Goal: Task Accomplishment & Management: Manage account settings

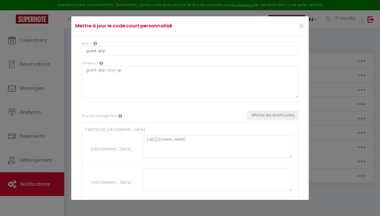
scroll to position [192, 0]
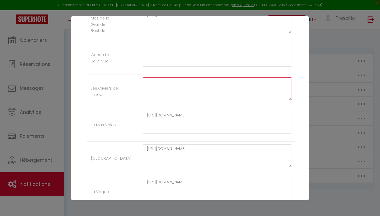
click at [151, 81] on textarea at bounding box center [217, 89] width 149 height 23
paste textarea "[URL][DOMAIN_NAME]"
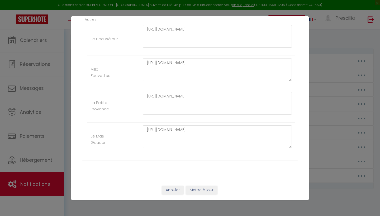
scroll to position [1066, 0]
type textarea "[URL][DOMAIN_NAME]"
click at [206, 193] on button "Mettre à jour" at bounding box center [202, 190] width 32 height 9
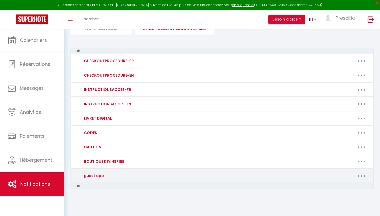
click at [362, 173] on button "button" at bounding box center [361, 176] width 15 height 8
click at [335, 184] on link "Editer" at bounding box center [347, 188] width 39 height 9
type input "guest app"
type textarea "guest app cozy up"
type textarea "[URL][DOMAIN_NAME]"
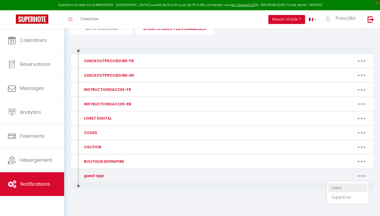
type textarea "[URL][DOMAIN_NAME]"
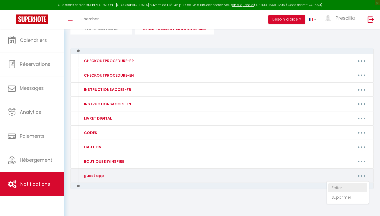
type textarea "[URL][DOMAIN_NAME]"
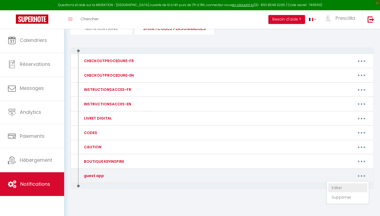
type textarea "[URL][DOMAIN_NAME]"
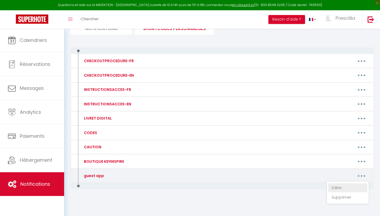
type textarea "[URL][DOMAIN_NAME]"
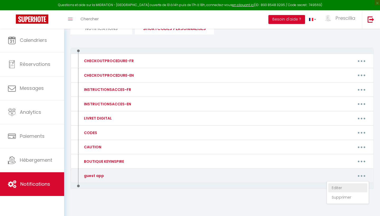
type textarea "[URL][DOMAIN_NAME]"
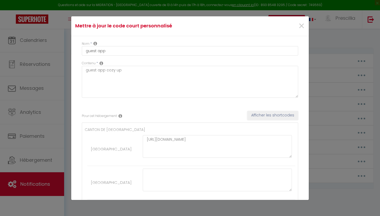
scroll to position [0, 0]
click at [99, 54] on input "guest app" at bounding box center [190, 50] width 216 height 9
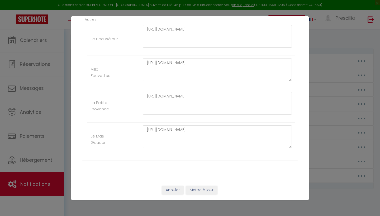
scroll to position [1066, 0]
type input "GUEST APP COZY UP"
click at [197, 192] on button "Mettre à jour" at bounding box center [202, 190] width 32 height 9
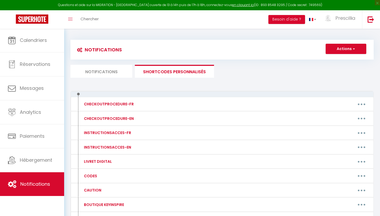
scroll to position [0, 0]
click at [109, 70] on li "Notifications" at bounding box center [101, 71] width 62 height 13
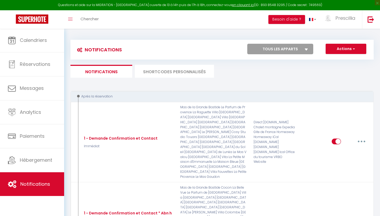
click at [343, 47] on button "Actions" at bounding box center [346, 49] width 41 height 11
click at [337, 61] on link "Nouvelle Notification" at bounding box center [338, 60] width 55 height 7
select select "Immédiat"
select select
checkbox input "false"
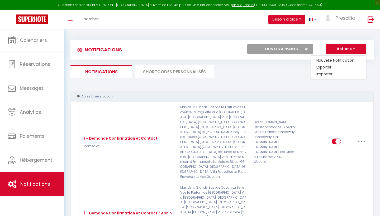
checkbox input "false"
radio input "true"
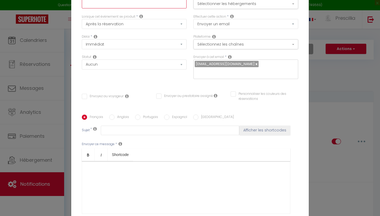
click at [122, 5] on input "text" at bounding box center [134, 3] width 105 height 9
type input "Relance Boutique KEY INSPIRE"
click at [226, 8] on button "Sélectionner les hébergements" at bounding box center [245, 4] width 105 height 10
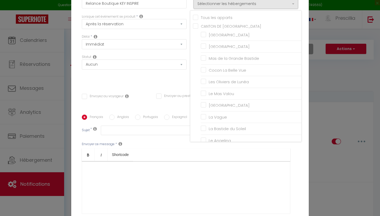
click at [197, 18] on input "Tous les apparts" at bounding box center [247, 17] width 108 height 5
checkbox input "true"
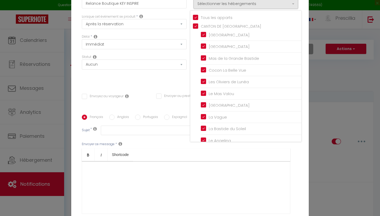
checkbox input "true"
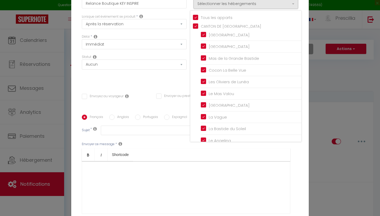
checkbox input "true"
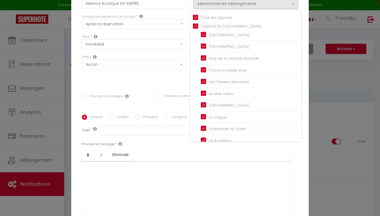
checkbox input "true"
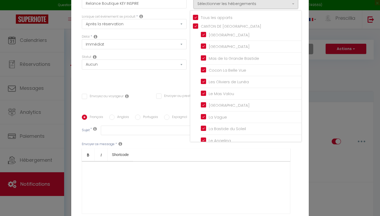
checkbox input "true"
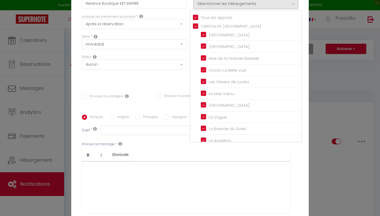
checkbox input "true"
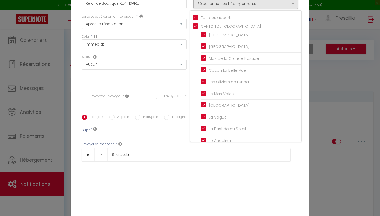
checkbox input "true"
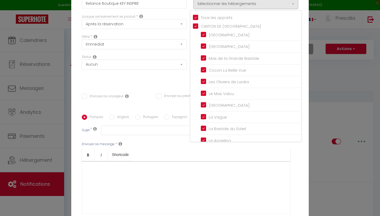
checkbox input "true"
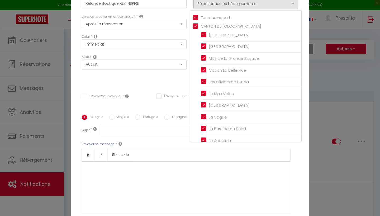
checkbox input "true"
checkbox input "false"
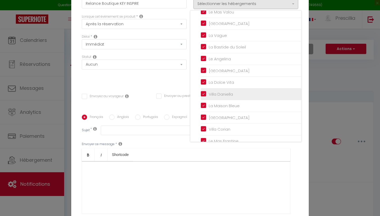
scroll to position [82, 0]
click at [203, 91] on input "Villa Daniella" at bounding box center [251, 93] width 101 height 5
checkbox input "false"
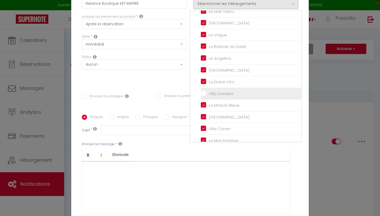
checkbox input "false"
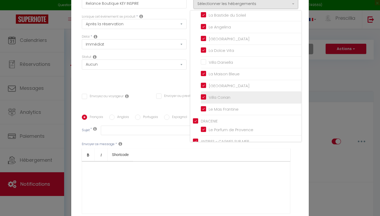
scroll to position [117, 0]
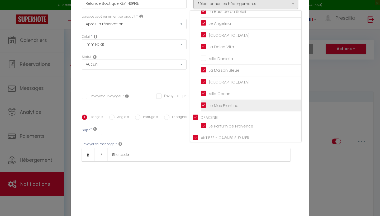
click at [203, 103] on input "Le Mas Frantine" at bounding box center [251, 105] width 101 height 5
checkbox input "false"
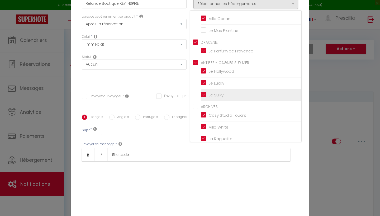
scroll to position [198, 0]
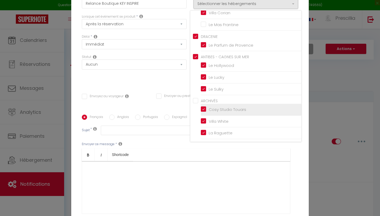
click at [202, 107] on input "Cosy Studio Touars" at bounding box center [251, 109] width 101 height 5
checkbox input "false"
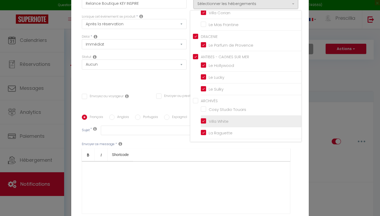
click at [202, 119] on input "Villa White" at bounding box center [251, 121] width 101 height 5
checkbox input "false"
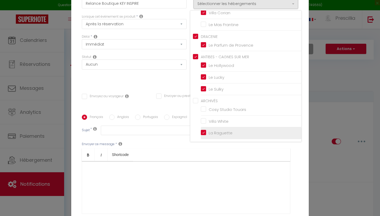
click at [203, 131] on input "La Raguette" at bounding box center [251, 133] width 101 height 5
checkbox input "false"
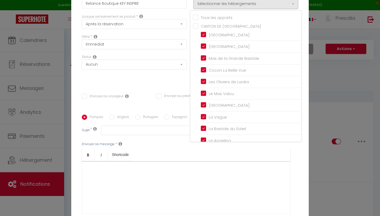
scroll to position [0, 0]
click at [142, 86] on div "Titre * Relance Boutique KEY INSPIRE Pour cet hébergement Sélectionner les hébe…" at bounding box center [189, 115] width 237 height 253
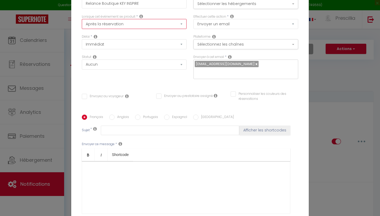
select select "2"
checkbox input "false"
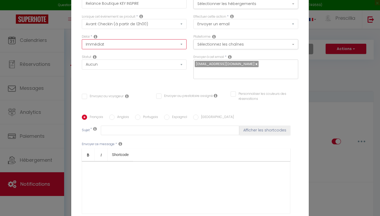
select select "3 Jours"
checkbox input "false"
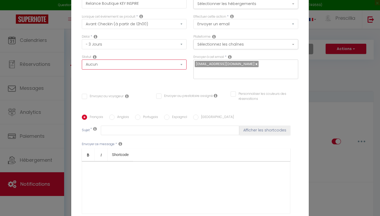
select select "if_booking_is_paid"
click at [218, 44] on button "Sélectionnez les chaînes" at bounding box center [245, 44] width 105 height 10
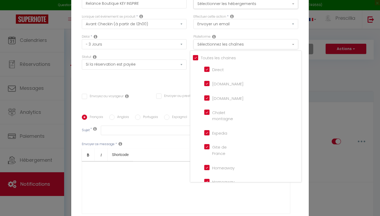
click at [218, 44] on button "Sélectionnez les chaînes" at bounding box center [245, 44] width 105 height 10
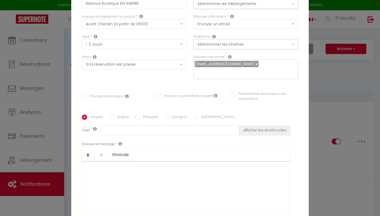
click at [85, 96] on input "Envoyez au voyageur" at bounding box center [103, 96] width 42 height 5
checkbox input "true"
checkbox input "false"
click at [226, 3] on button "Sélectionner les hébergements" at bounding box center [245, 4] width 105 height 10
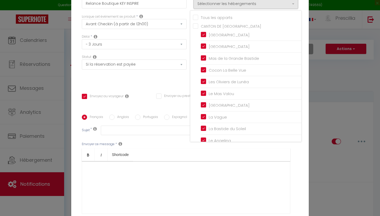
click at [180, 84] on div "Statut Aucun Si la réservation est payée Si réservation non payée Si la caution…" at bounding box center [134, 70] width 112 height 30
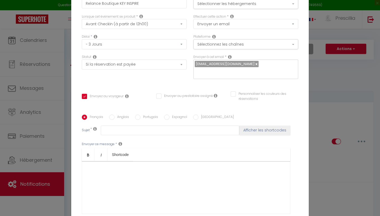
scroll to position [4, 0]
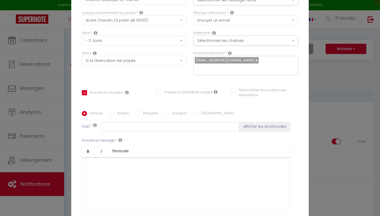
click at [144, 102] on div "Envoyez au voyageur Envoyer au prestataire assigné Personnaliser les couleurs d…" at bounding box center [189, 95] width 223 height 15
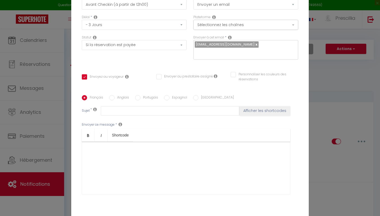
scroll to position [20, 0]
click at [97, 149] on div at bounding box center [186, 167] width 208 height 53
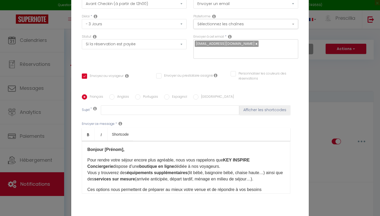
click at [123, 149] on strong "Bonjour [Prénom]," at bounding box center [105, 150] width 37 height 4
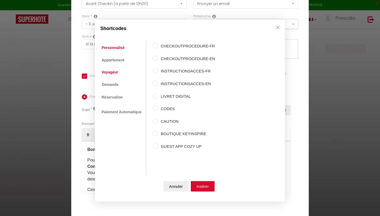
click at [120, 74] on link "Voyageur" at bounding box center [110, 72] width 22 height 9
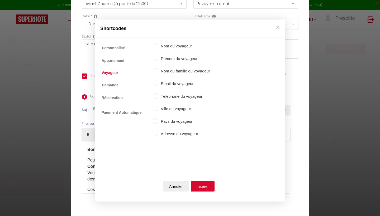
click at [155, 59] on input "Prénom du voyageur" at bounding box center [155, 58] width 5 height 5
radio input "true"
click at [204, 188] on button "Insérer" at bounding box center [203, 187] width 24 height 11
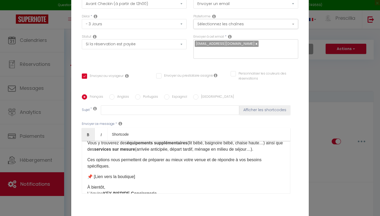
scroll to position [33, 0]
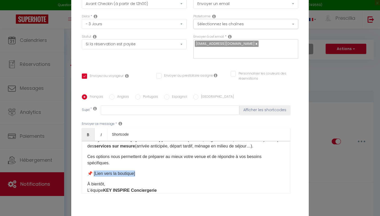
drag, startPoint x: 138, startPoint y: 175, endPoint x: 94, endPoint y: 175, distance: 43.5
click at [94, 175] on p "📌 [Lien vers la boutique]" at bounding box center [185, 174] width 197 height 6
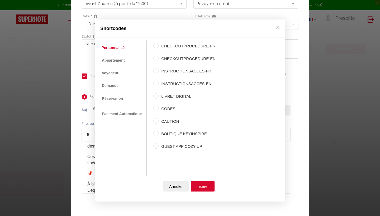
click at [156, 133] on input "BOUTIQUE KEYINSPIRE" at bounding box center [155, 133] width 5 height 5
radio input "true"
click at [204, 185] on button "Insérer" at bounding box center [203, 187] width 24 height 11
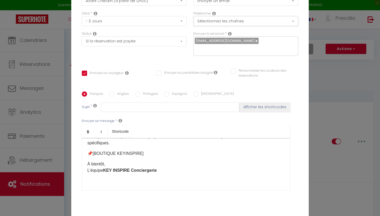
scroll to position [17, 0]
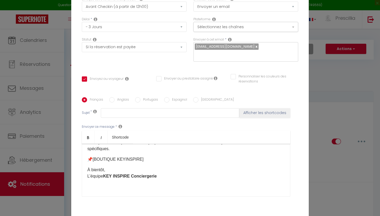
click at [109, 99] on div "Français Anglais Portugais Espagnol [GEOGRAPHIC_DATA]" at bounding box center [190, 100] width 216 height 6
click at [111, 99] on input "Anglais" at bounding box center [111, 99] width 5 height 5
radio input "true"
checkbox input "false"
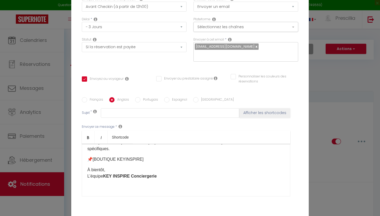
scroll to position [0, 0]
click at [85, 99] on input "Français" at bounding box center [84, 99] width 5 height 5
radio input "true"
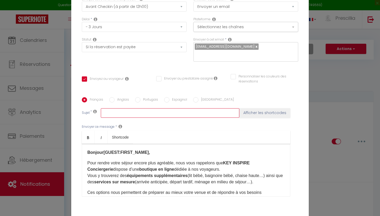
click at [123, 116] on input "text" at bounding box center [170, 112] width 139 height 9
click at [265, 113] on button "Afficher les shortcodes" at bounding box center [264, 112] width 51 height 9
checkbox input "false"
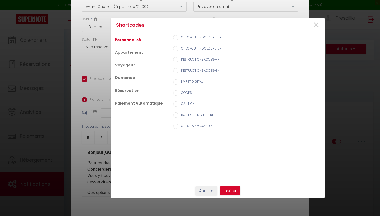
click at [174, 115] on input "BOUTIQUE KEYINSPIRE" at bounding box center [175, 115] width 5 height 5
radio input "true"
click at [225, 191] on button "Insérer" at bounding box center [230, 191] width 21 height 9
checkbox input "false"
type input "[BOUTIQUE KEYINSPIRE]"
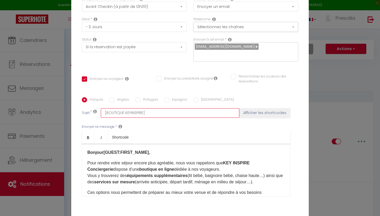
click at [148, 115] on input "[BOUTIQUE KEYINSPIRE]" at bounding box center [170, 112] width 139 height 9
type input "N"
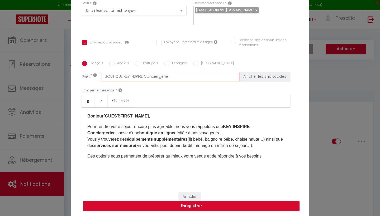
type input "BOUTIQUE KEY INSPIRE Conciergerie"
click at [192, 206] on button "Enregistrer" at bounding box center [191, 206] width 216 height 10
checkbox input "false"
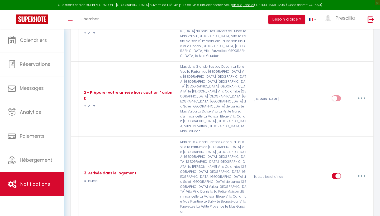
scroll to position [429, 0]
checkbox input "true"
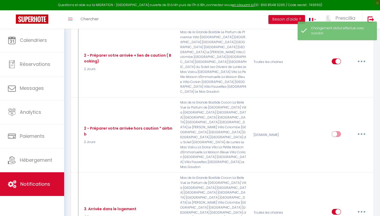
scroll to position [374, 0]
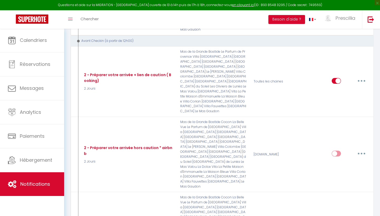
type input "Relance Boutique KEY INSPIRE"
select select "3 Jours"
select select "if_booking_is_paid"
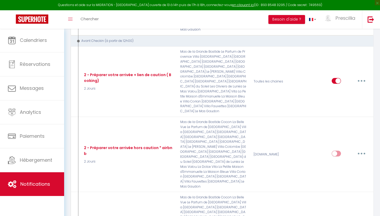
checkbox input "true"
checkbox input "false"
radio input "true"
type input "BOUTIQUE KEY INSPIRE Conciergerie"
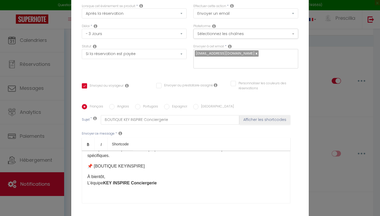
scroll to position [50, 0]
click at [142, 169] on p "📌 [BOUTIQUE KEYINSPIRE]​" at bounding box center [185, 166] width 197 height 6
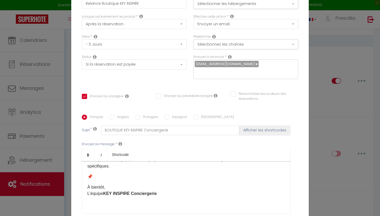
scroll to position [0, 0]
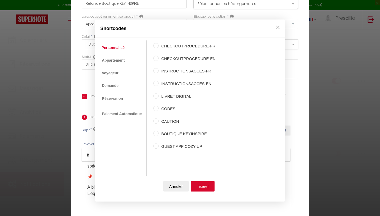
click at [156, 145] on input "GUEST APP COZY UP" at bounding box center [155, 146] width 5 height 5
radio input "true"
click at [203, 189] on button "Insérer" at bounding box center [203, 187] width 24 height 11
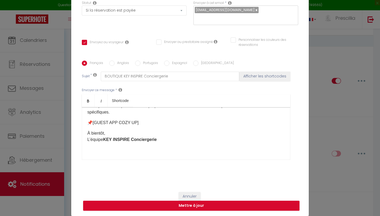
scroll to position [54, 0]
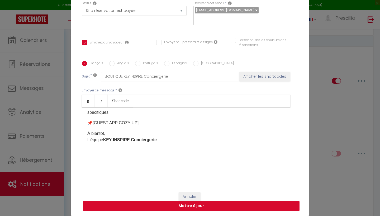
click at [194, 208] on button "Mettre à jour" at bounding box center [191, 206] width 216 height 10
checkbox input "true"
checkbox input "false"
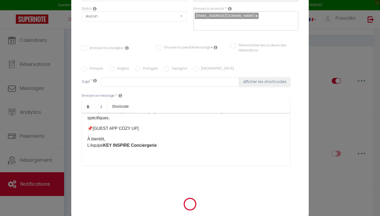
scroll to position [0, 0]
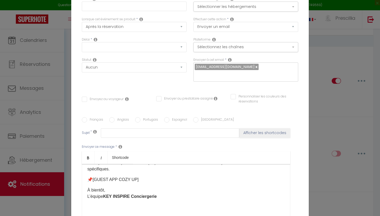
checkbox input "true"
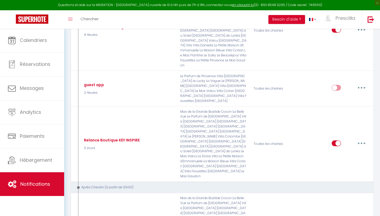
scroll to position [583, 0]
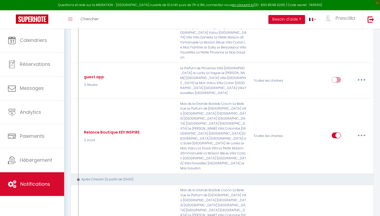
type input "Relance caution"
select select "3"
select select "3 Heures"
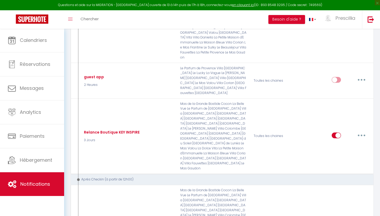
select select "if_deposit_not_paid"
checkbox input "false"
radio input "true"
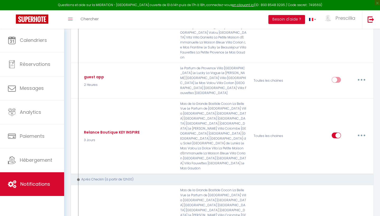
type input "Relance caution [RENTAL:NAME]"
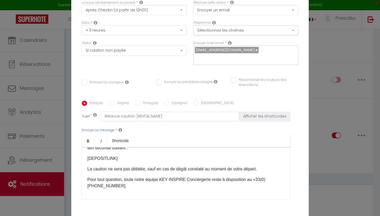
scroll to position [14, 0]
select select "1 Jour"
checkbox input "false"
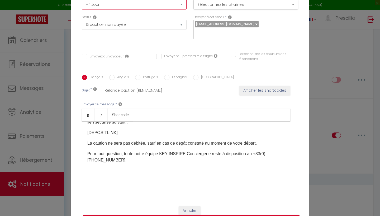
scroll to position [40, 0]
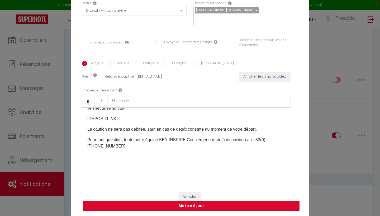
click at [197, 207] on button "Mettre à jour" at bounding box center [191, 206] width 216 height 10
checkbox input "false"
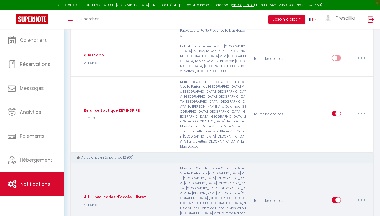
scroll to position [606, 0]
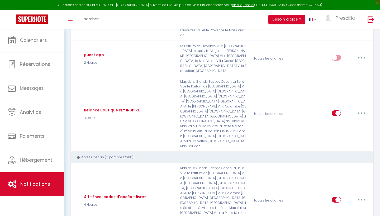
type input "Relance caution"
select select "3"
select select "1 Jour"
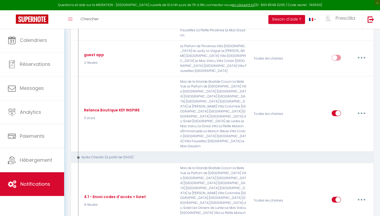
select select "if_deposit_not_paid"
checkbox input "false"
radio input "true"
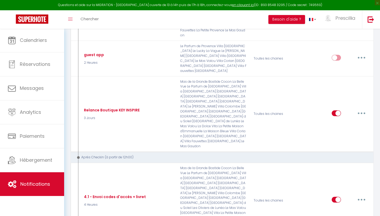
type input "Relance caution [RENTAL:NAME]"
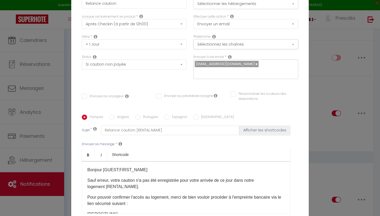
scroll to position [0, 0]
select select "5 Heures"
checkbox input "false"
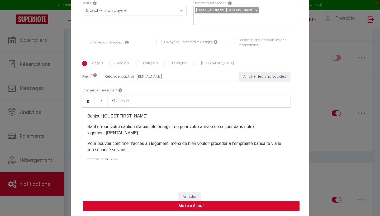
click at [165, 207] on button "Mettre à jour" at bounding box center [191, 206] width 216 height 10
checkbox input "false"
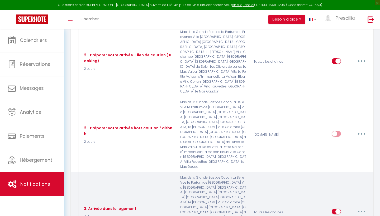
scroll to position [395, 0]
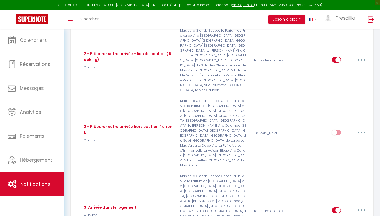
type input "Relance Boutique KEY INSPIRE"
select select "3 Jours"
select select "if_booking_is_paid"
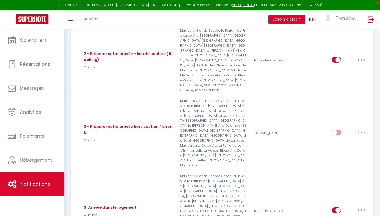
checkbox input "true"
checkbox input "false"
radio input "true"
type input "BOUTIQUE KEY INSPIRE Conciergerie"
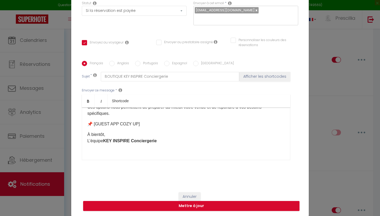
scroll to position [50, 0]
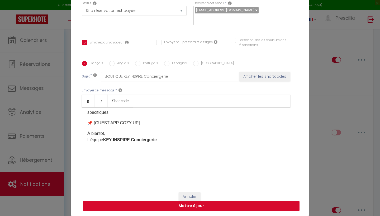
click at [186, 209] on button "Mettre à jour" at bounding box center [191, 206] width 216 height 10
checkbox input "true"
checkbox input "false"
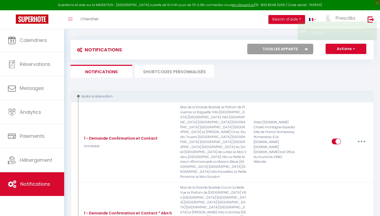
scroll to position [0, 0]
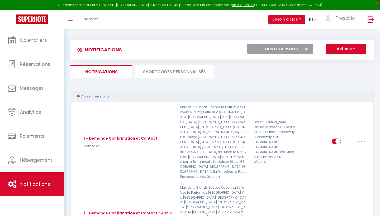
click at [167, 69] on li "SHORTCODES PERSONNALISÉS" at bounding box center [174, 71] width 79 height 13
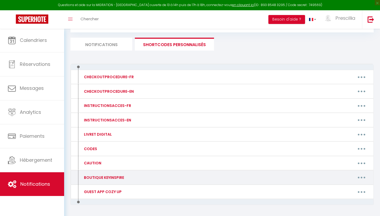
scroll to position [28, 0]
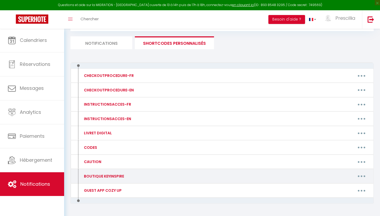
click at [362, 177] on button "button" at bounding box center [361, 176] width 15 height 8
click at [344, 189] on link "Editer" at bounding box center [347, 188] width 39 height 9
type input "BOUTIQUE KEYINSPIRE"
type textarea "Boutique KEYINSPIRE"
type textarea "[URL][DOMAIN_NAME]"
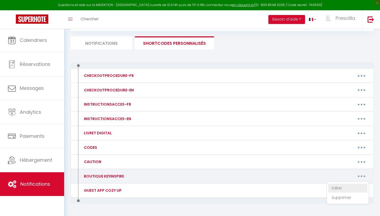
type textarea "[URL][DOMAIN_NAME]"
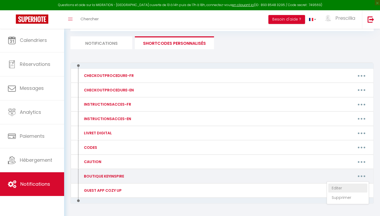
type textarea "[URL][DOMAIN_NAME]"
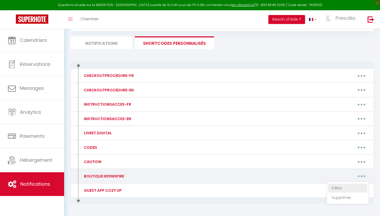
type textarea "[URL][DOMAIN_NAME]"
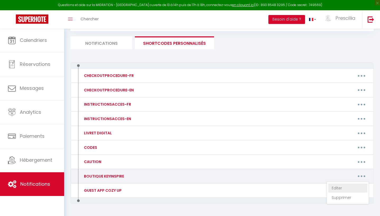
type textarea "[URL][DOMAIN_NAME]"
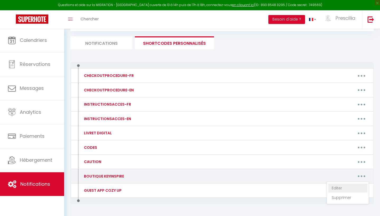
type textarea "[URL][DOMAIN_NAME]"
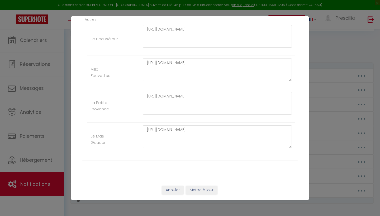
scroll to position [1066, 0]
click at [210, 188] on button "Mettre à jour" at bounding box center [202, 190] width 32 height 9
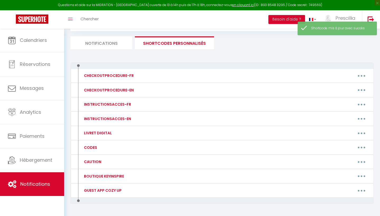
click at [105, 43] on li "Notifications" at bounding box center [101, 42] width 62 height 13
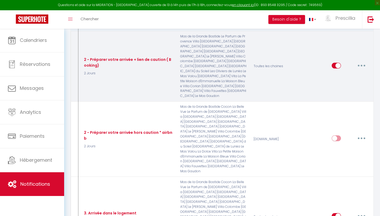
scroll to position [389, 0]
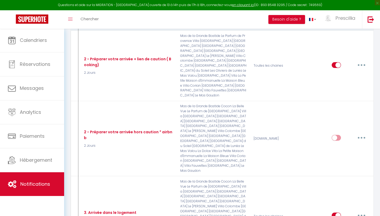
type input "Relance Boutique KEY INSPIRE"
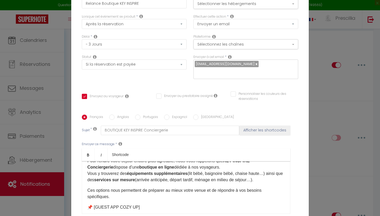
scroll to position [21, 0]
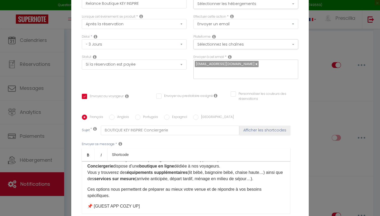
click at [141, 209] on p "📌 [GUEST APP COZY UP]​" at bounding box center [185, 206] width 197 height 6
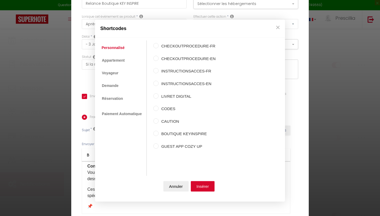
click at [155, 131] on input "BOUTIQUE KEYINSPIRE" at bounding box center [155, 133] width 5 height 5
click at [204, 189] on button "Insérer" at bounding box center [203, 187] width 24 height 11
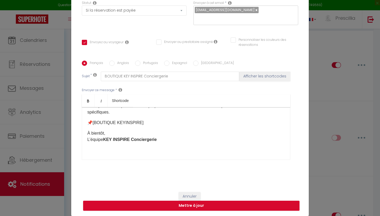
scroll to position [54, 0]
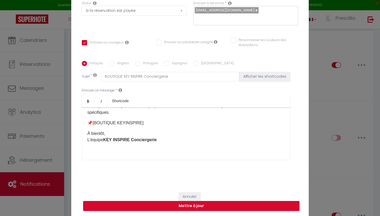
click at [202, 208] on button "Mettre à jour" at bounding box center [191, 206] width 216 height 10
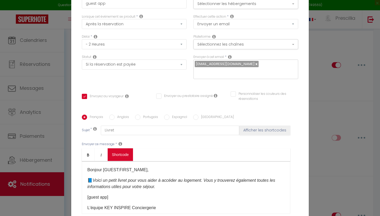
scroll to position [1, 0]
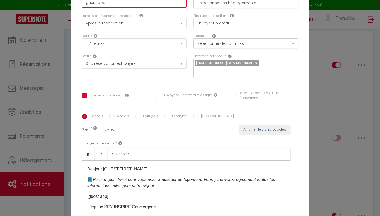
click at [108, 3] on input "guest app" at bounding box center [134, 2] width 105 height 9
click at [119, 3] on input "LIVRET LOGEMENT" at bounding box center [134, 2] width 105 height 9
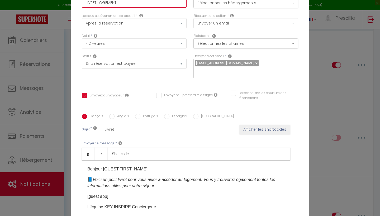
click at [119, 3] on input "LIVRET LOGEMENT" at bounding box center [134, 2] width 105 height 9
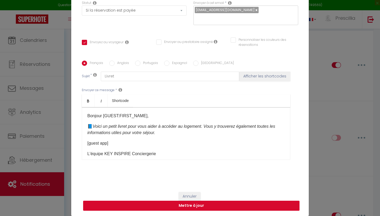
scroll to position [54, 0]
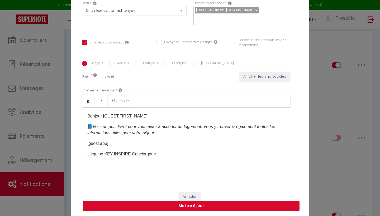
click at [198, 210] on button "Mettre à jour" at bounding box center [191, 206] width 216 height 10
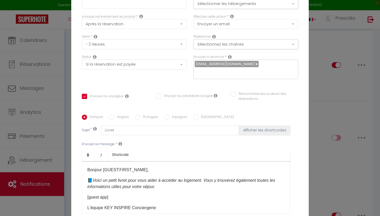
click at [319, 92] on div "Modifier la notification × Titre * Pour cet hébergement Sélectionner les héberg…" at bounding box center [190, 108] width 380 height 216
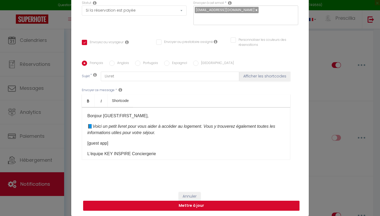
scroll to position [54, 0]
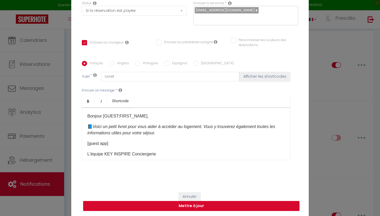
click at [192, 209] on button "Mettre à jour" at bounding box center [191, 206] width 216 height 10
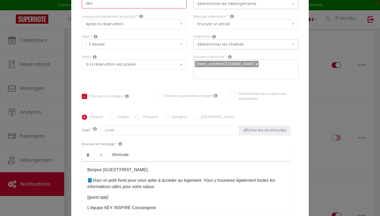
click at [265, 131] on button "Afficher les shortcodes" at bounding box center [264, 130] width 51 height 9
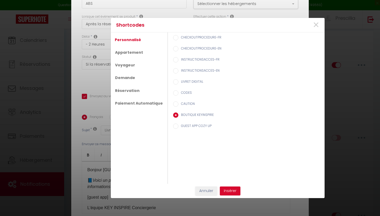
click at [203, 191] on button "Annuler" at bounding box center [206, 191] width 22 height 9
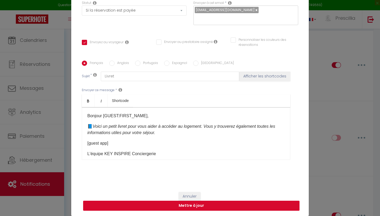
scroll to position [54, 0]
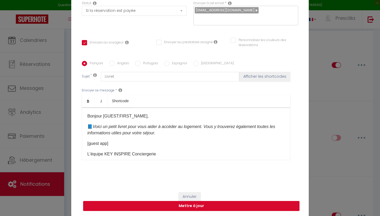
click at [202, 207] on button "Mettre à jour" at bounding box center [191, 206] width 216 height 10
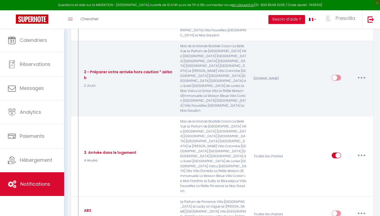
scroll to position [452, 0]
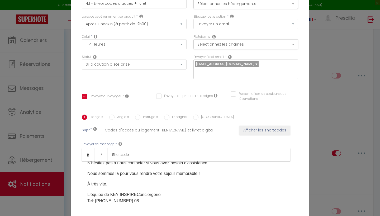
scroll to position [193, 0]
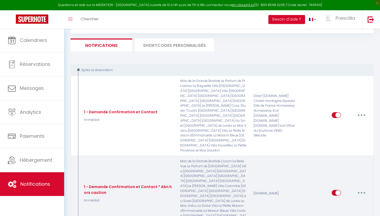
scroll to position [26, 0]
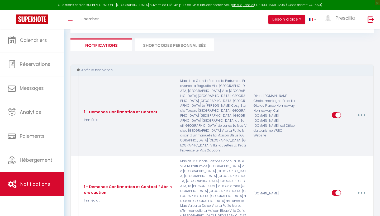
click at [361, 115] on icon "button" at bounding box center [362, 116] width 2 height 2
click at [344, 123] on link "Editer" at bounding box center [347, 127] width 39 height 9
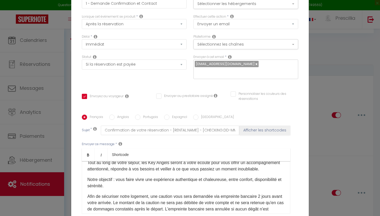
scroll to position [27, 0]
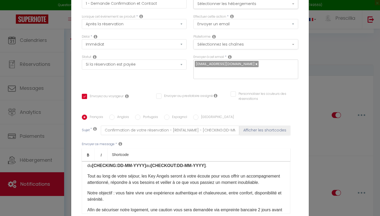
click at [219, 46] on button "Sélectionnez les chaînes" at bounding box center [245, 44] width 105 height 10
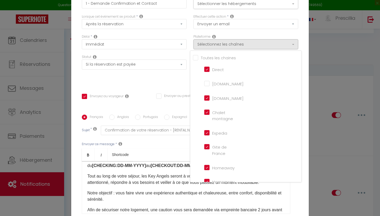
click at [206, 84] on input "[DOMAIN_NAME]" at bounding box center [219, 83] width 30 height 5
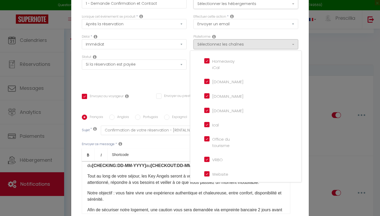
scroll to position [0, 0]
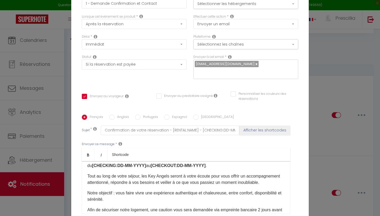
click at [287, 188] on div "Bonjour [GUEST:FIRST_NAME]​ ! Nous sommes ravies que vous ayez choisi notre log…" at bounding box center [186, 187] width 208 height 53
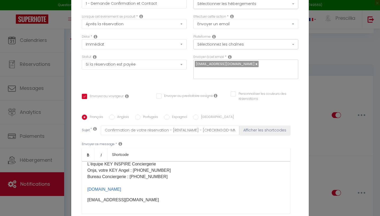
scroll to position [137, 0]
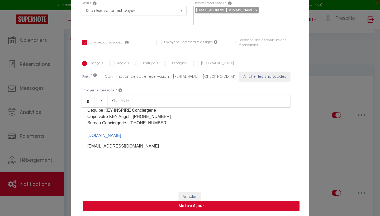
click at [239, 207] on button "Mettre à jour" at bounding box center [191, 206] width 216 height 10
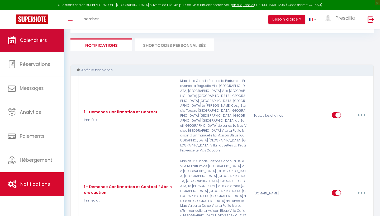
click at [52, 42] on link "Calendriers" at bounding box center [32, 40] width 64 height 24
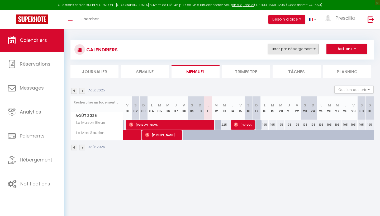
click at [307, 49] on button "Filtrer par hébergement" at bounding box center [293, 49] width 51 height 11
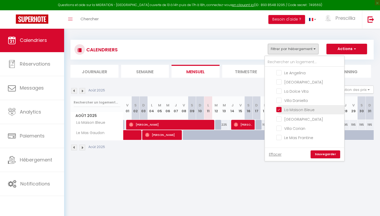
click at [278, 111] on input "La Maison Bleue" at bounding box center [309, 109] width 66 height 5
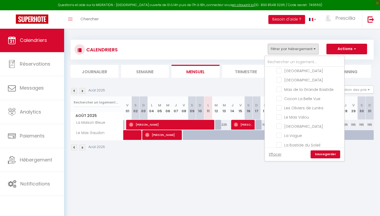
scroll to position [6, 0]
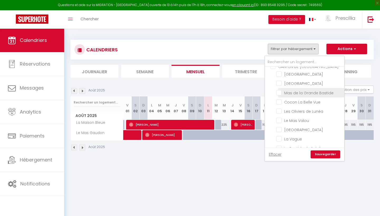
click at [279, 93] on input "Mas de la Grande Bastide" at bounding box center [309, 92] width 66 height 5
click at [334, 152] on link "Sauvegarder" at bounding box center [326, 155] width 30 height 8
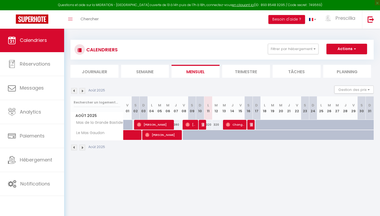
click at [234, 125] on span "Changos Bayas" at bounding box center [235, 125] width 19 height 10
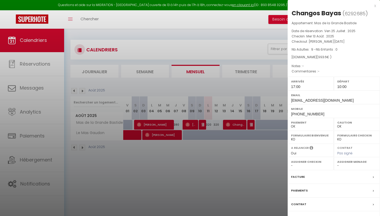
click at [249, 188] on div at bounding box center [190, 108] width 380 height 216
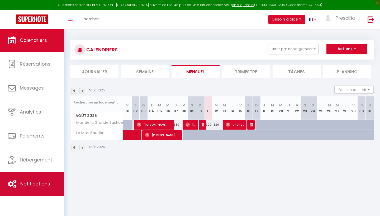
click at [51, 180] on link "Notifications" at bounding box center [32, 184] width 64 height 24
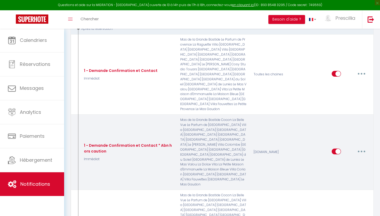
scroll to position [70, 0]
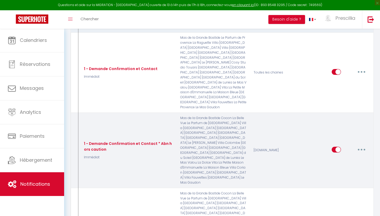
click at [336, 147] on input "checkbox" at bounding box center [336, 151] width 9 height 8
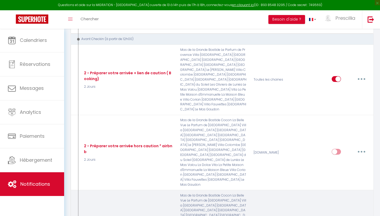
scroll to position [379, 0]
